Goal: Task Accomplishment & Management: Use online tool/utility

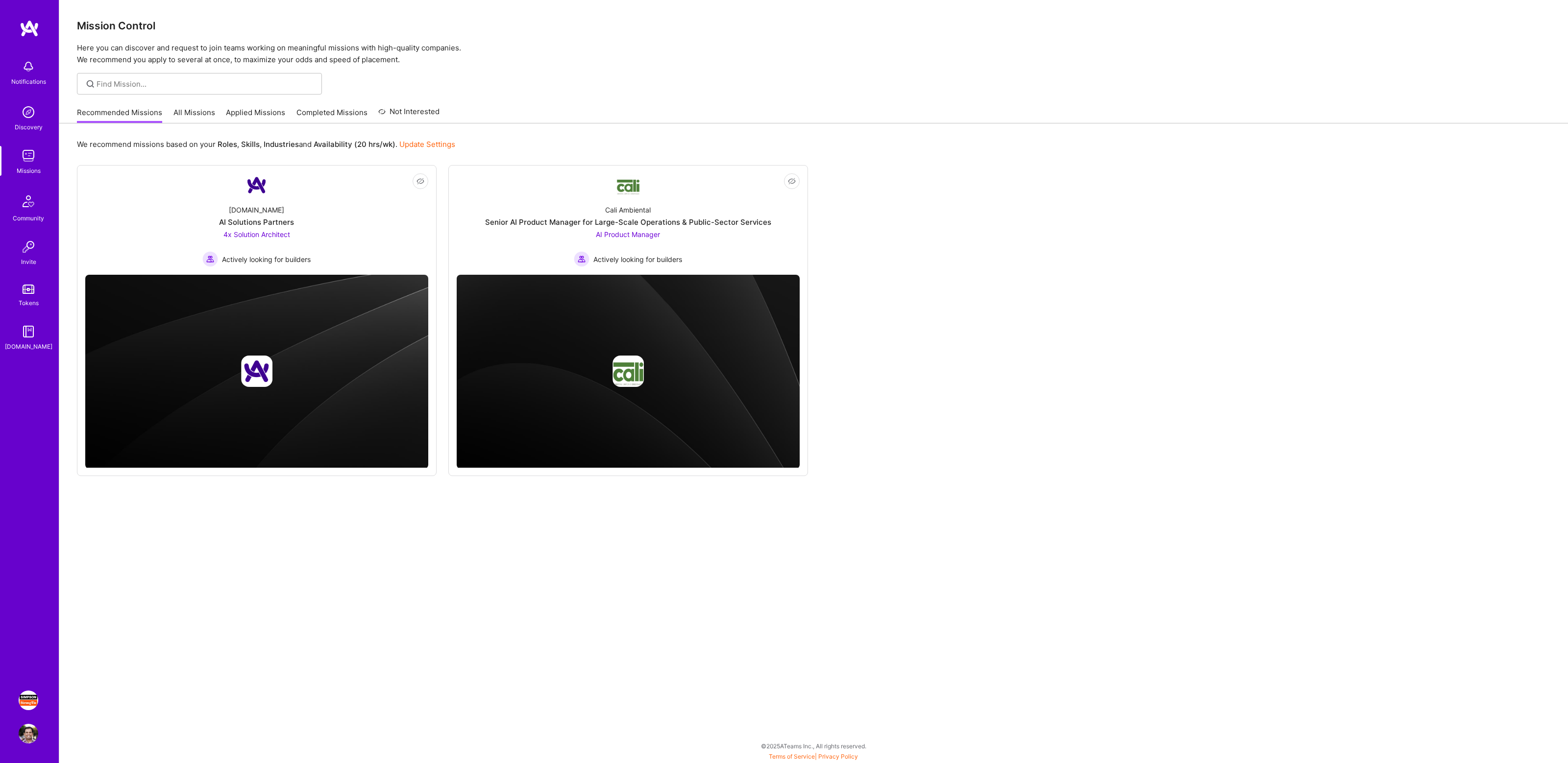
click at [22, 697] on img at bounding box center [29, 700] width 19 height 19
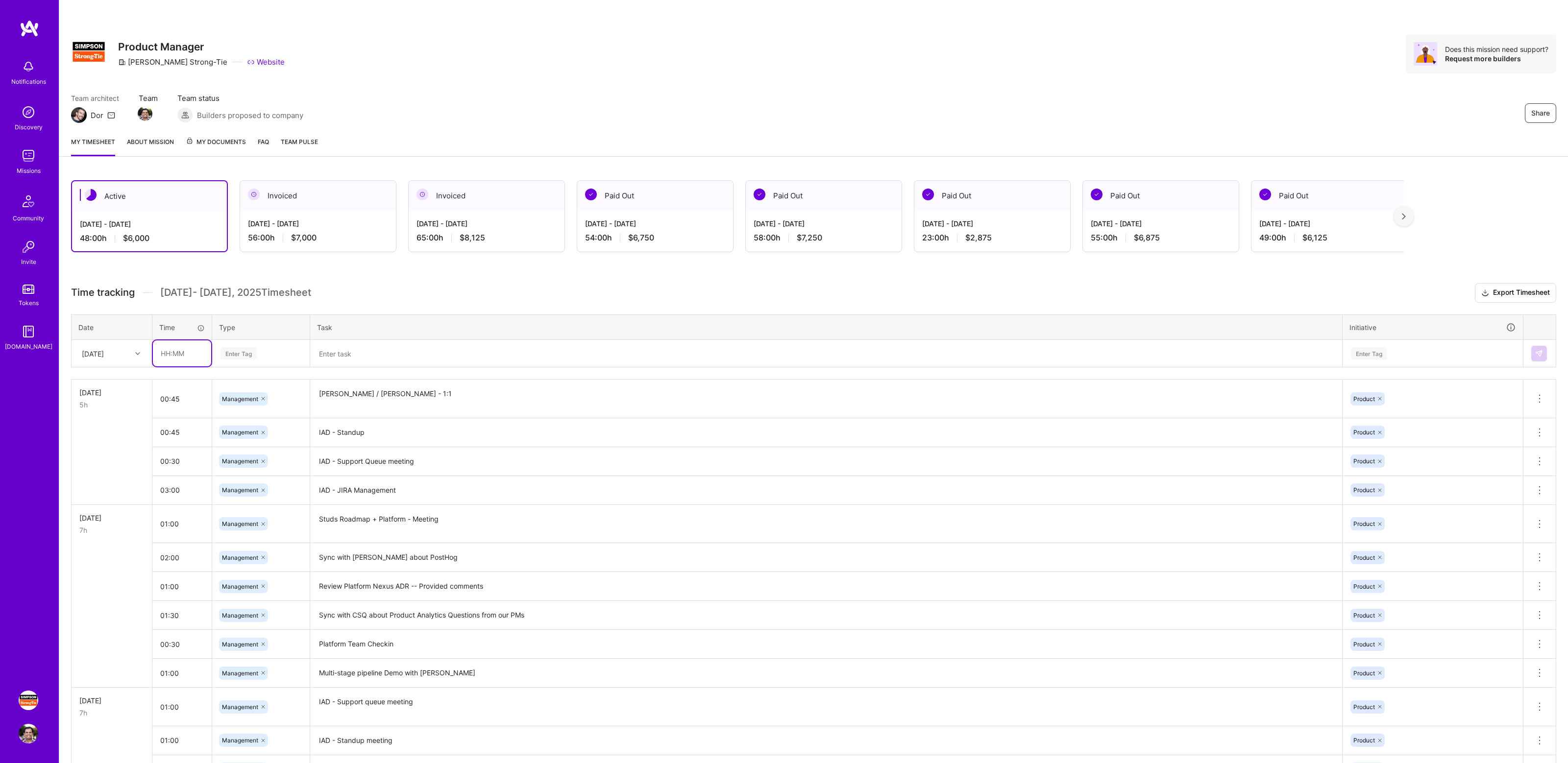
click at [173, 355] on input "text" at bounding box center [182, 353] width 58 height 26
type input "01:00"
type input "mana"
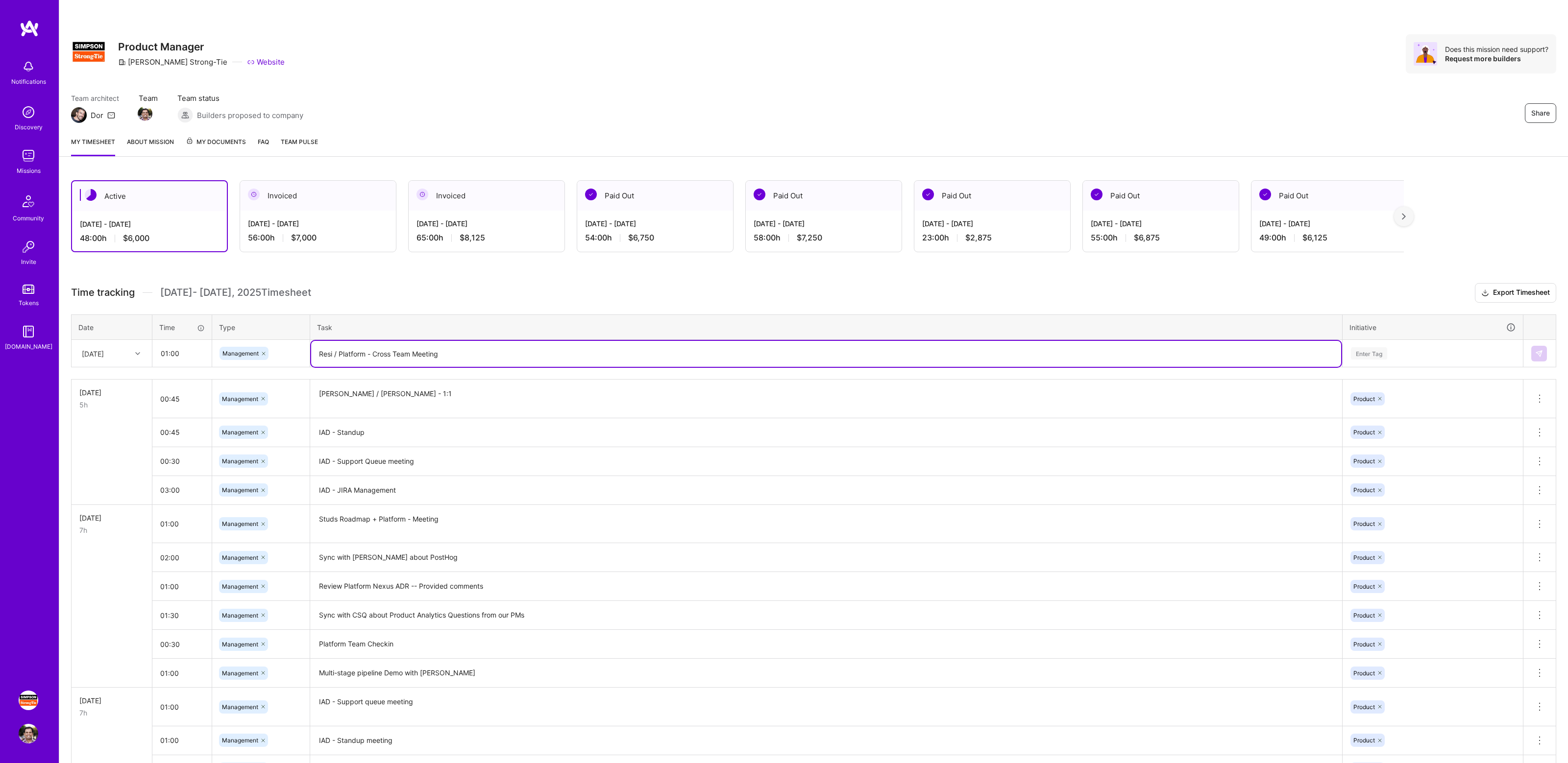
type textarea "Resi / Platform - Cross Team Meeting"
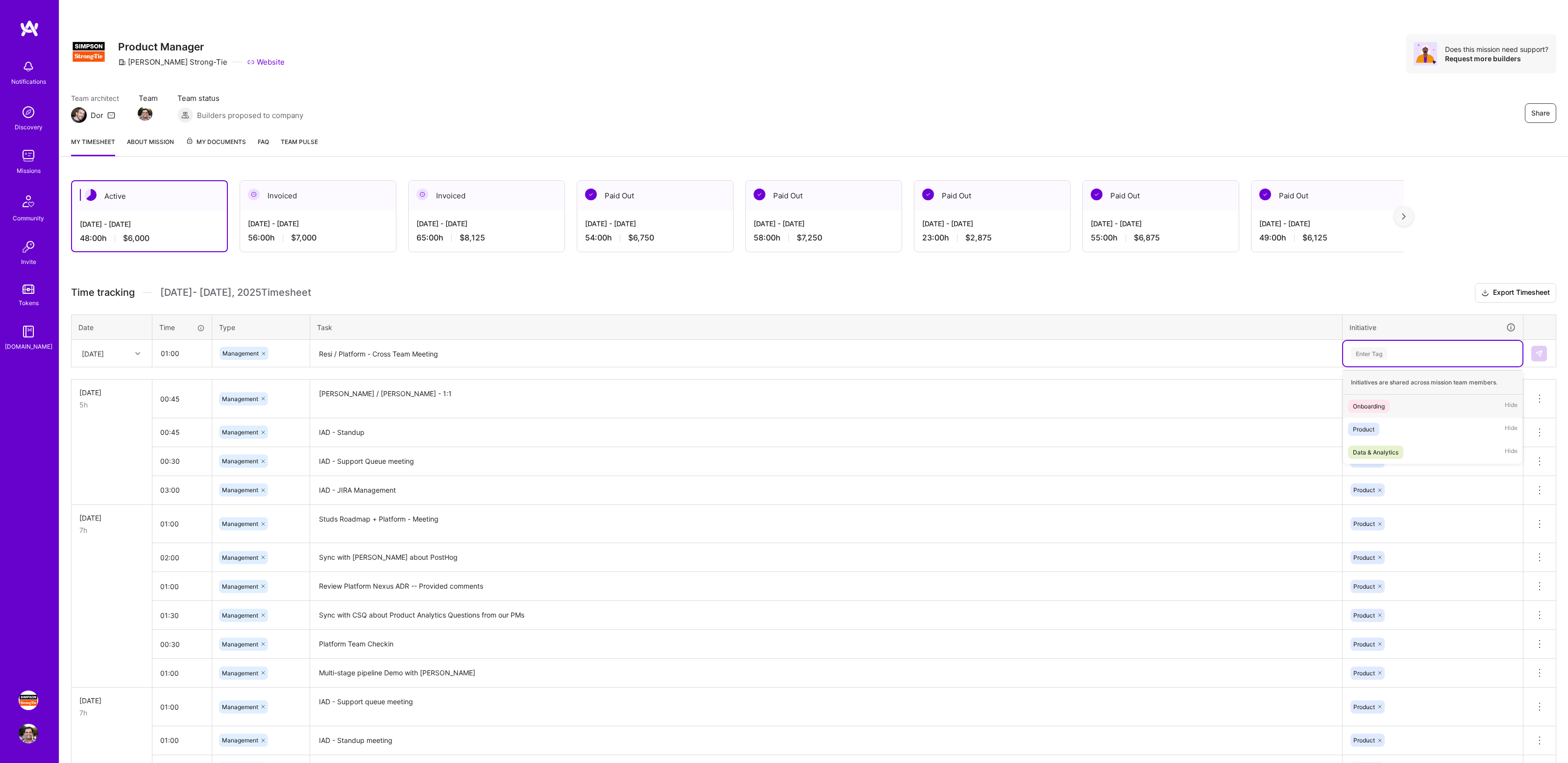
click at [1441, 360] on div "Enter Tag" at bounding box center [1433, 354] width 180 height 26
click at [1396, 432] on div "Product Hide" at bounding box center [1433, 430] width 180 height 23
click at [1536, 354] on img at bounding box center [1539, 354] width 8 height 8
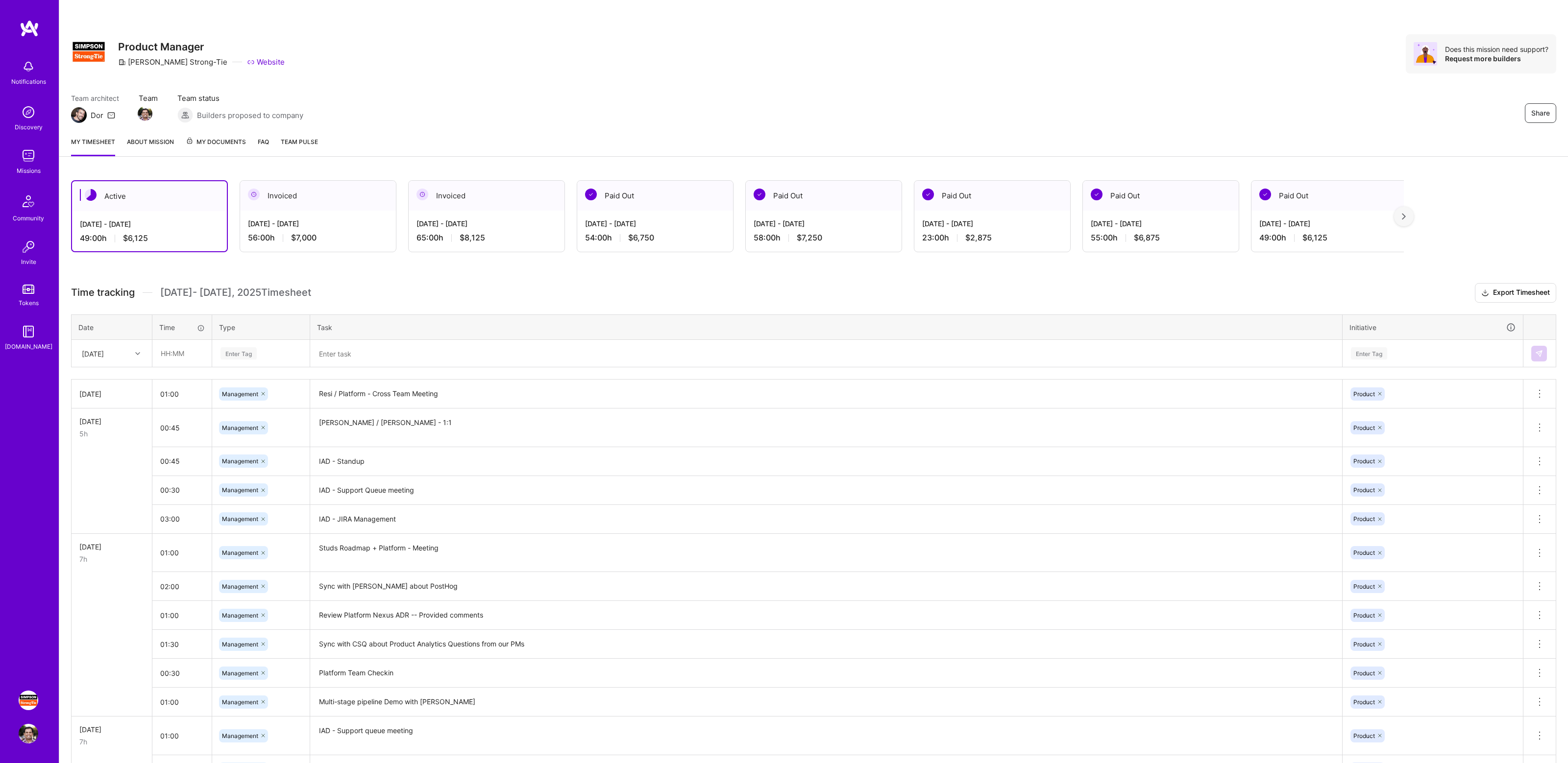
drag, startPoint x: 267, startPoint y: 291, endPoint x: 360, endPoint y: 293, distance: 93.0
click at [360, 293] on h3 "Time tracking [DATE] - [DATE] Timesheet Export Timesheet" at bounding box center [814, 293] width 1485 height 19
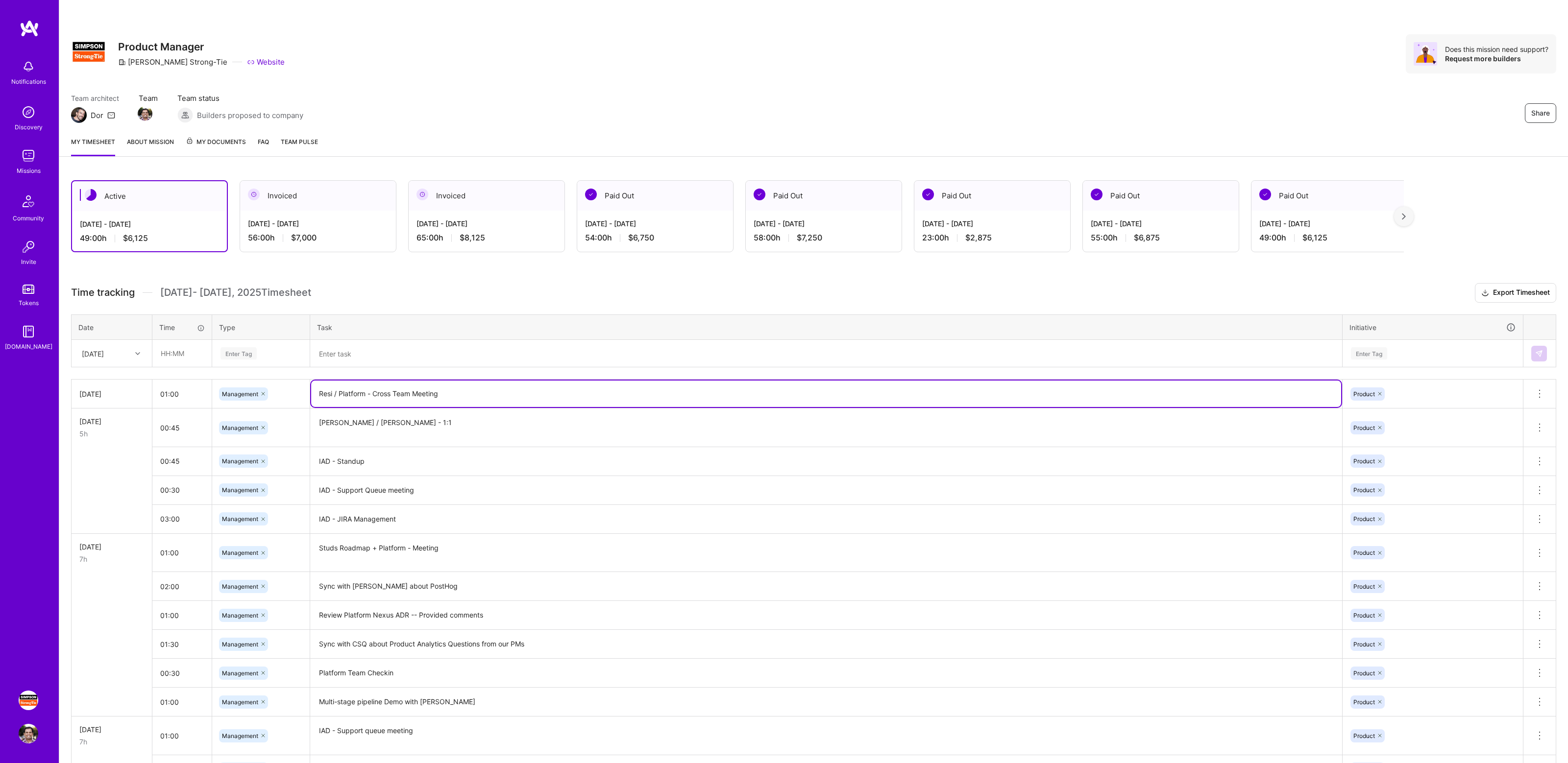
drag, startPoint x: 320, startPoint y: 394, endPoint x: 451, endPoint y: 391, distance: 131.0
click at [451, 391] on textarea "Resi / Platform - Cross Team Meeting" at bounding box center [826, 393] width 1030 height 26
click at [425, 301] on h3 "Time tracking [DATE] - [DATE] Timesheet Export Timesheet" at bounding box center [814, 293] width 1485 height 19
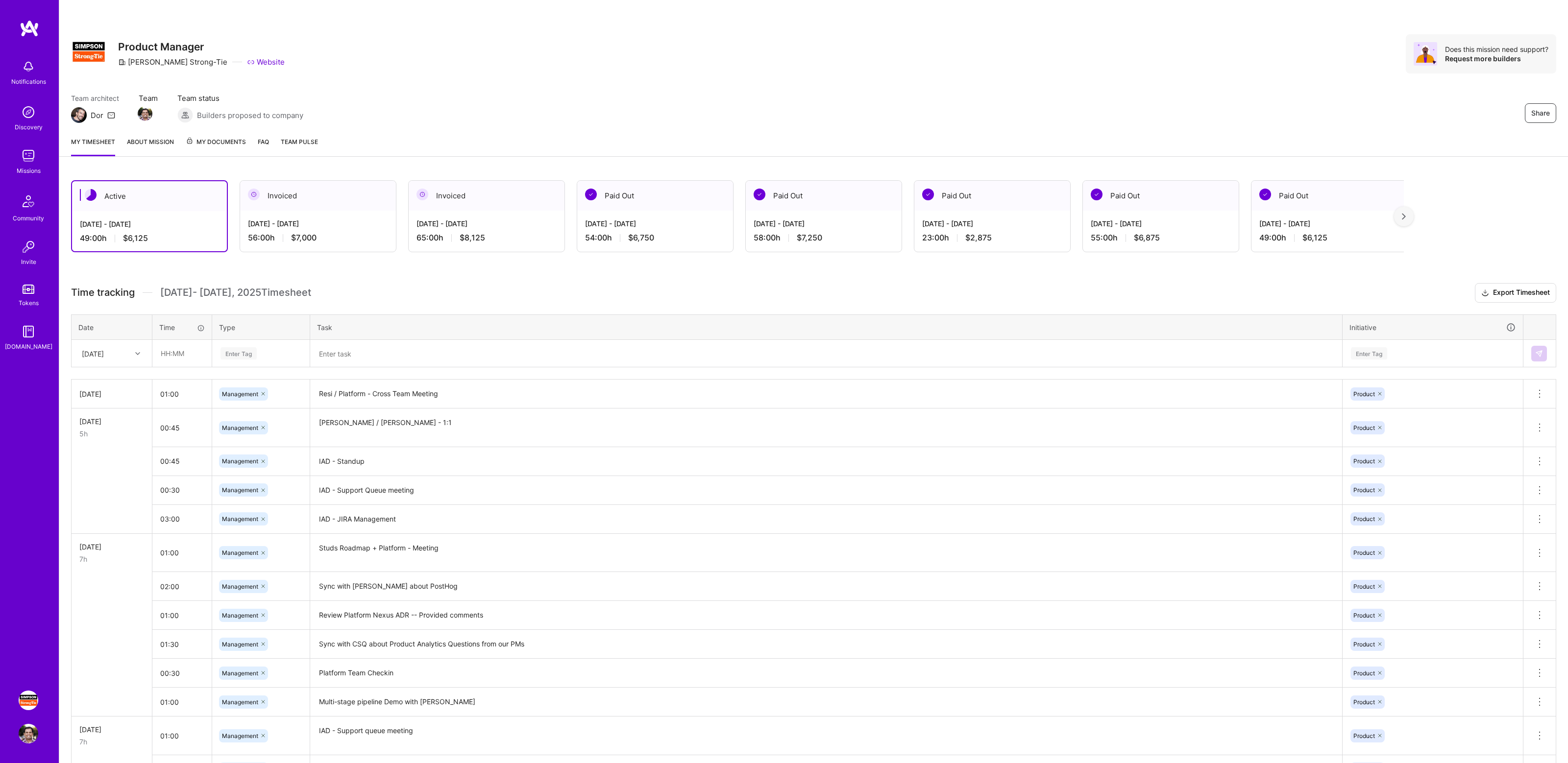
click at [411, 285] on h3 "Time tracking [DATE] - [DATE] Timesheet Export Timesheet" at bounding box center [814, 293] width 1485 height 19
click at [180, 352] on input "text" at bounding box center [182, 353] width 58 height 26
type input "01:30"
type input "mana"
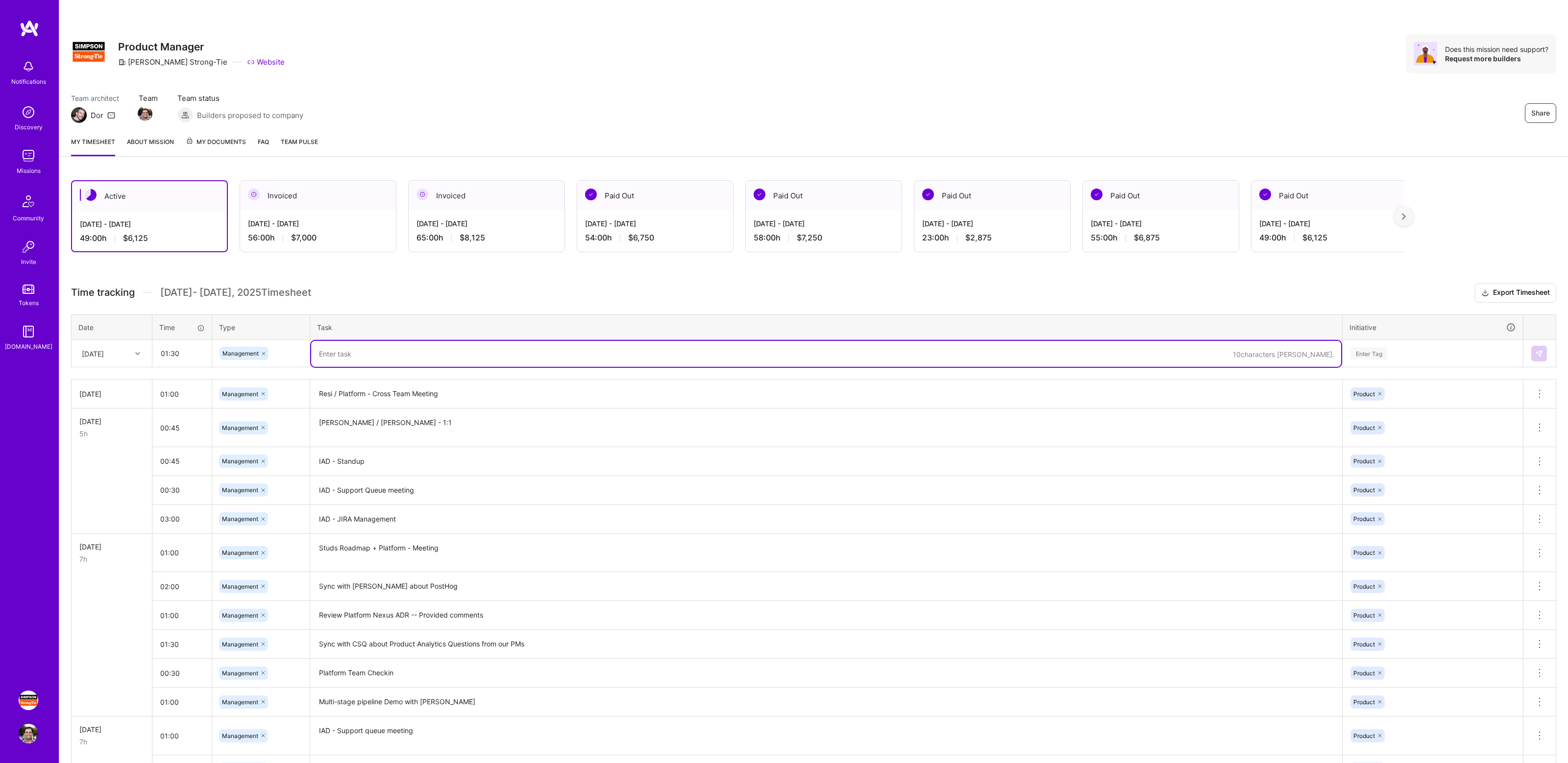
click at [337, 350] on textarea at bounding box center [826, 354] width 1030 height 26
type textarea "[PERSON_NAME] / [PERSON_NAME] - 1:1 (UX)"
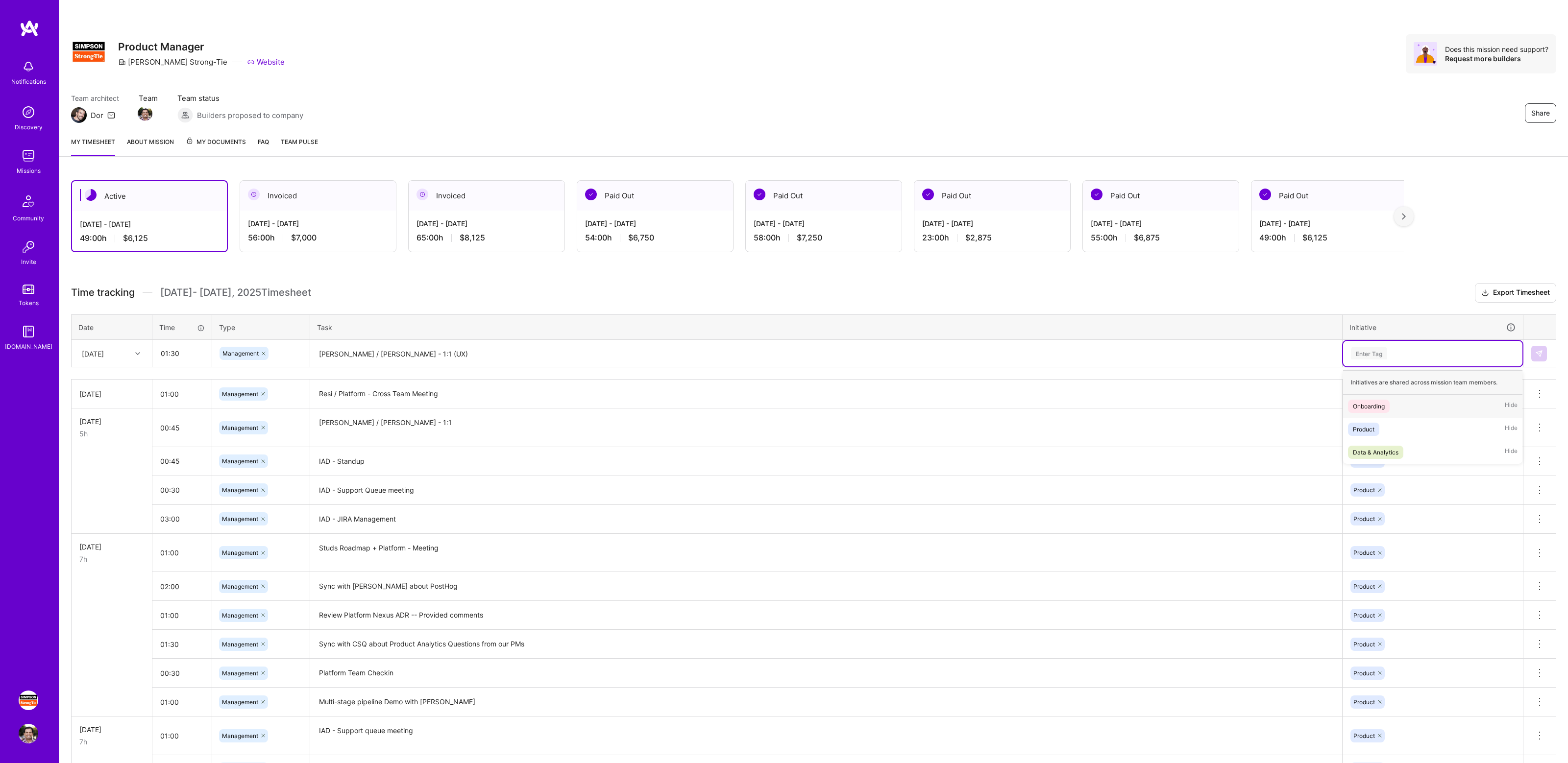
click at [1391, 358] on div "Enter Tag" at bounding box center [1433, 354] width 166 height 12
click at [1391, 426] on div "Product Hide" at bounding box center [1433, 430] width 180 height 23
click at [1542, 357] on img at bounding box center [1539, 354] width 8 height 8
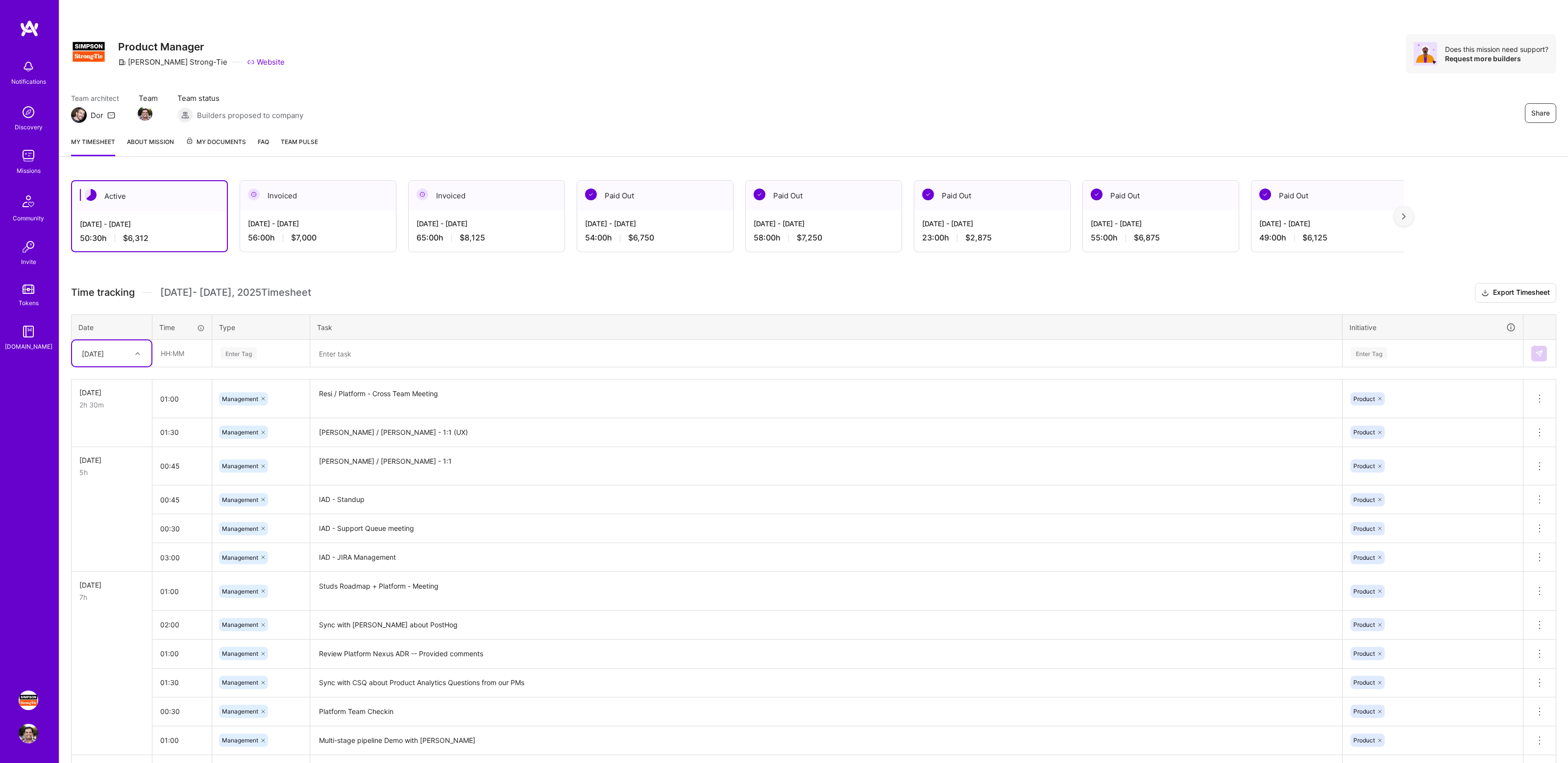
click at [453, 285] on h3 "Time tracking [DATE] - [DATE] Timesheet Export Timesheet" at bounding box center [814, 293] width 1485 height 19
click at [438, 286] on h3 "Time tracking [DATE] - [DATE] Timesheet Export Timesheet" at bounding box center [814, 293] width 1485 height 19
click at [625, 69] on div "Share Product Manager [PERSON_NAME]-Tie Website Does this mission need support?…" at bounding box center [814, 54] width 1485 height 39
